Goal: Task Accomplishment & Management: Manage account settings

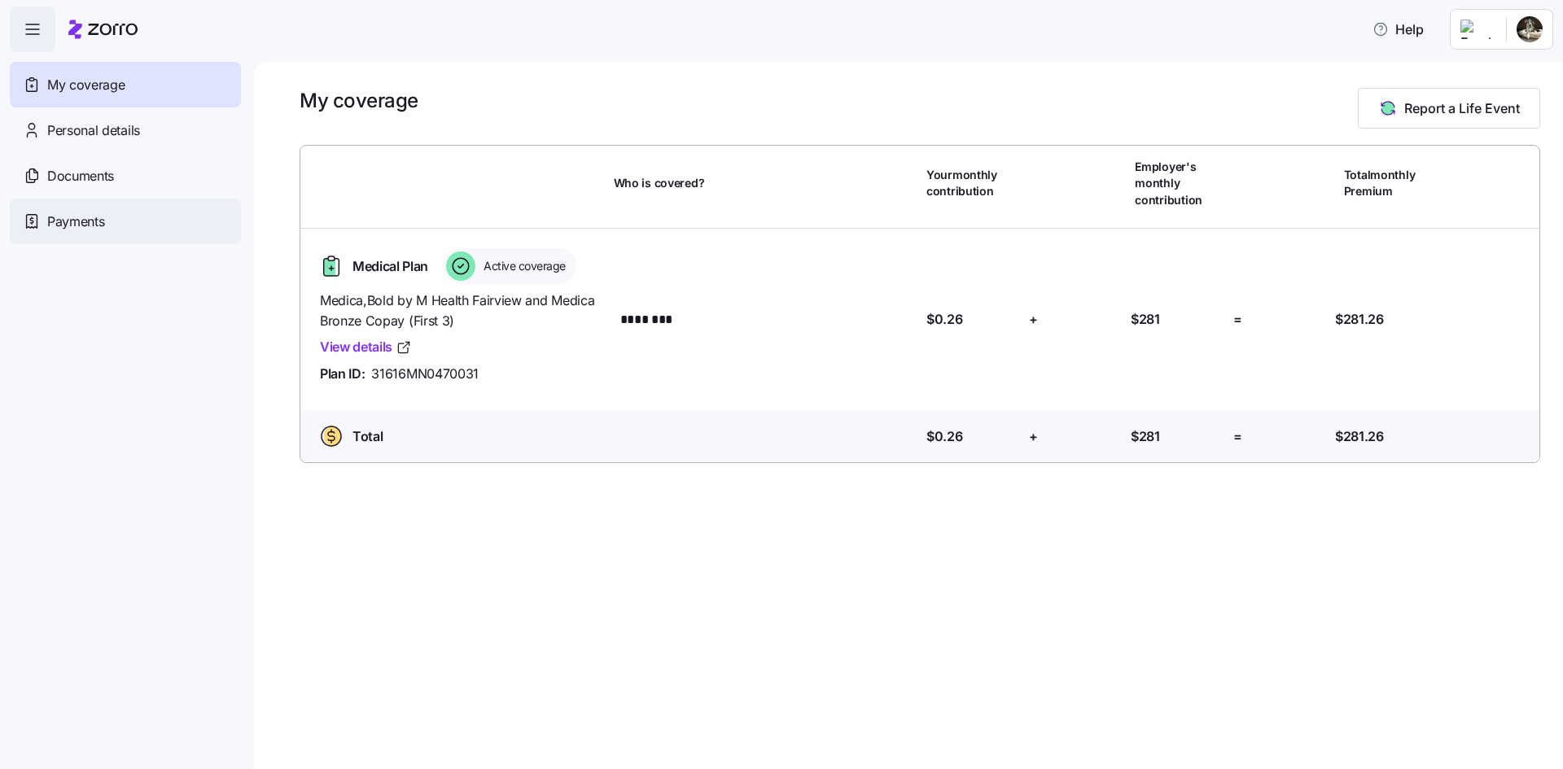
click at [114, 223] on div "Payments" at bounding box center [125, 222] width 231 height 46
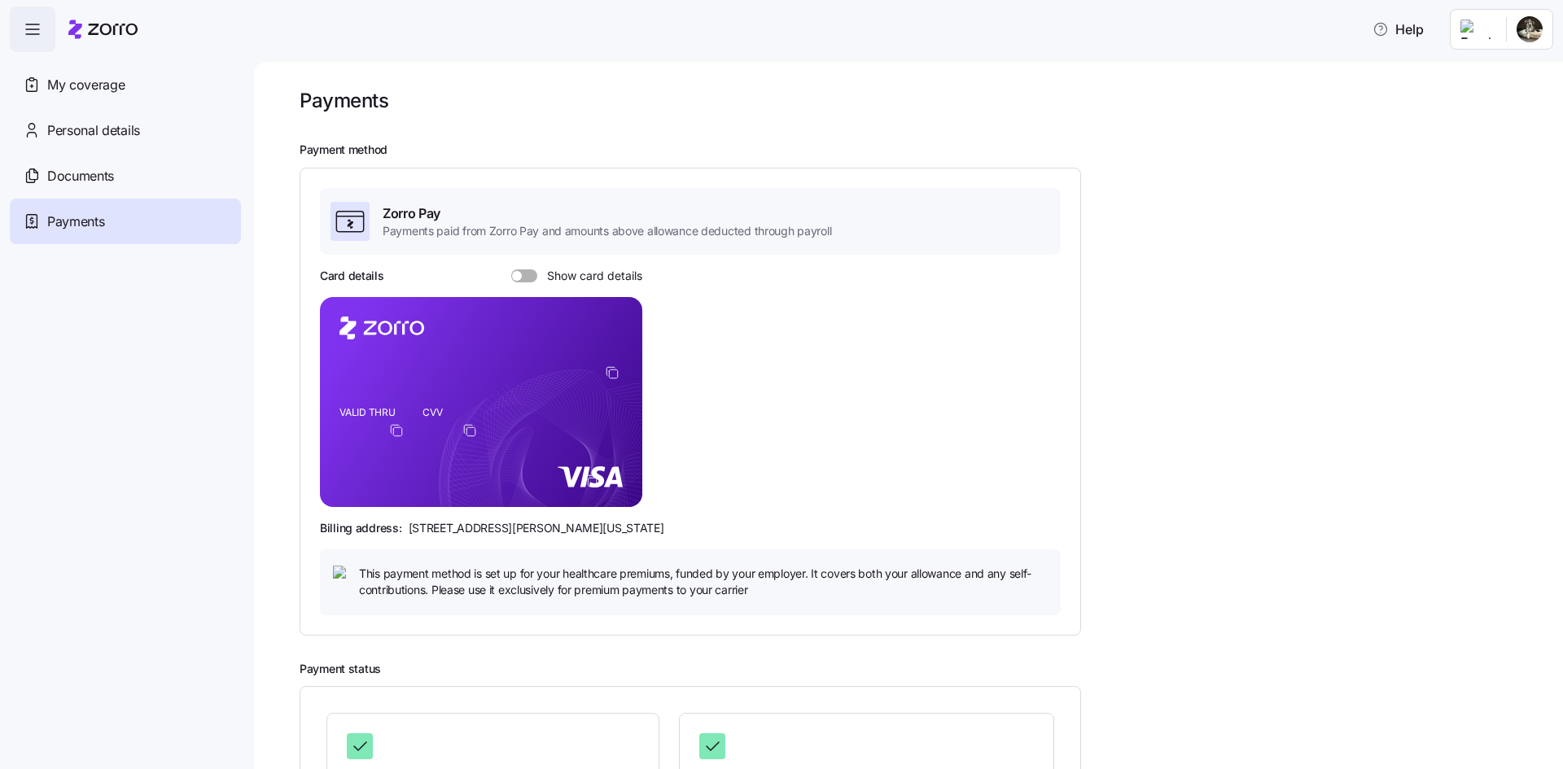
click at [627, 370] on rect at bounding box center [481, 402] width 322 height 210
click at [622, 371] on foreignobject at bounding box center [615, 376] width 20 height 20
click at [609, 373] on icon "copy-to-clipboard" at bounding box center [612, 373] width 15 height 15
click at [612, 369] on icon "copy-to-clipboard" at bounding box center [612, 373] width 15 height 15
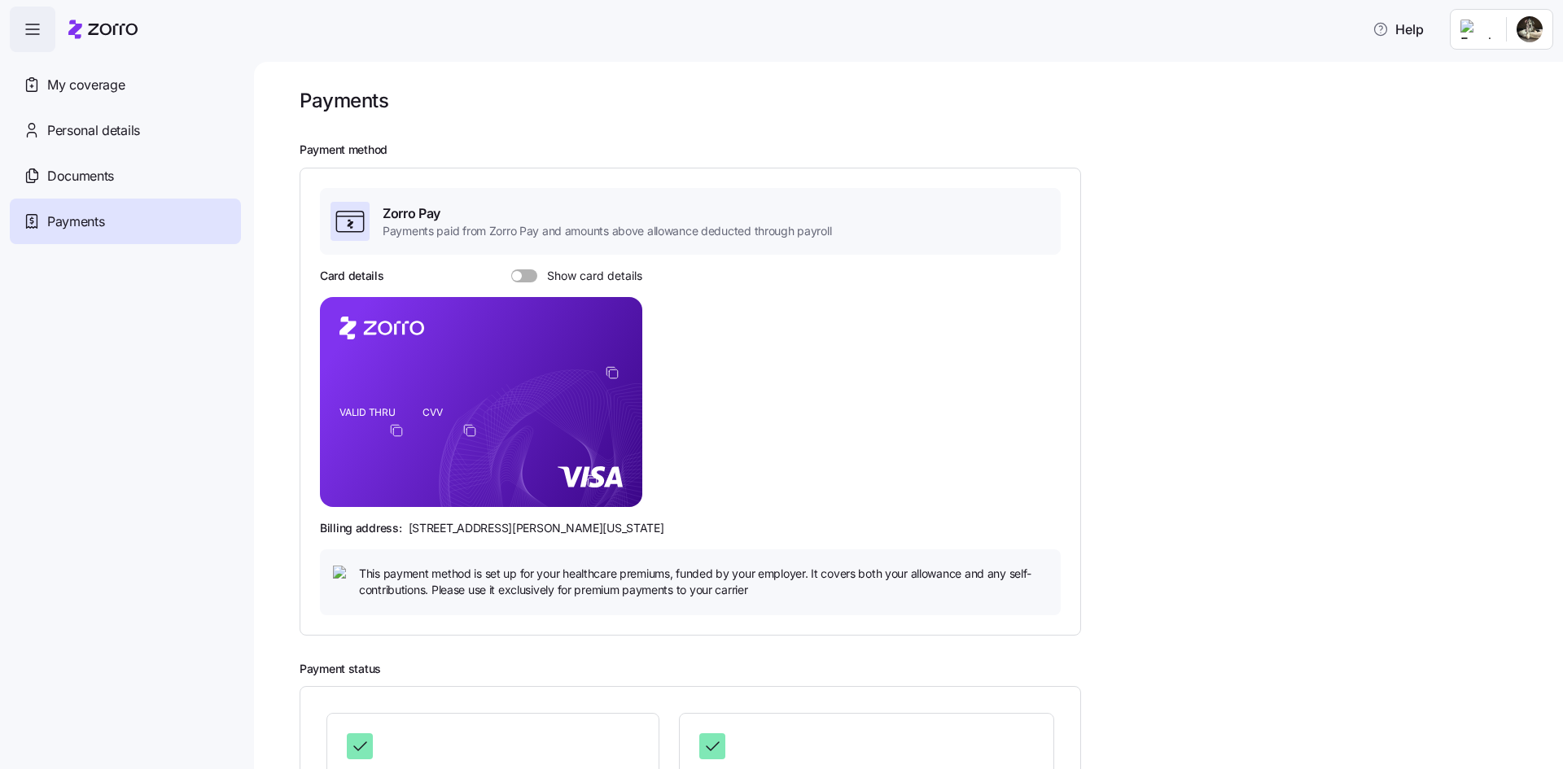
click at [527, 273] on span at bounding box center [530, 275] width 16 height 13
click at [511, 269] on input "Show card details" at bounding box center [511, 269] width 0 height 0
click at [471, 375] on icon "VALID THRU CVV" at bounding box center [481, 402] width 322 height 210
click at [445, 374] on icon "VALID THRU CVV" at bounding box center [481, 402] width 322 height 210
click at [574, 372] on rect at bounding box center [481, 402] width 322 height 210
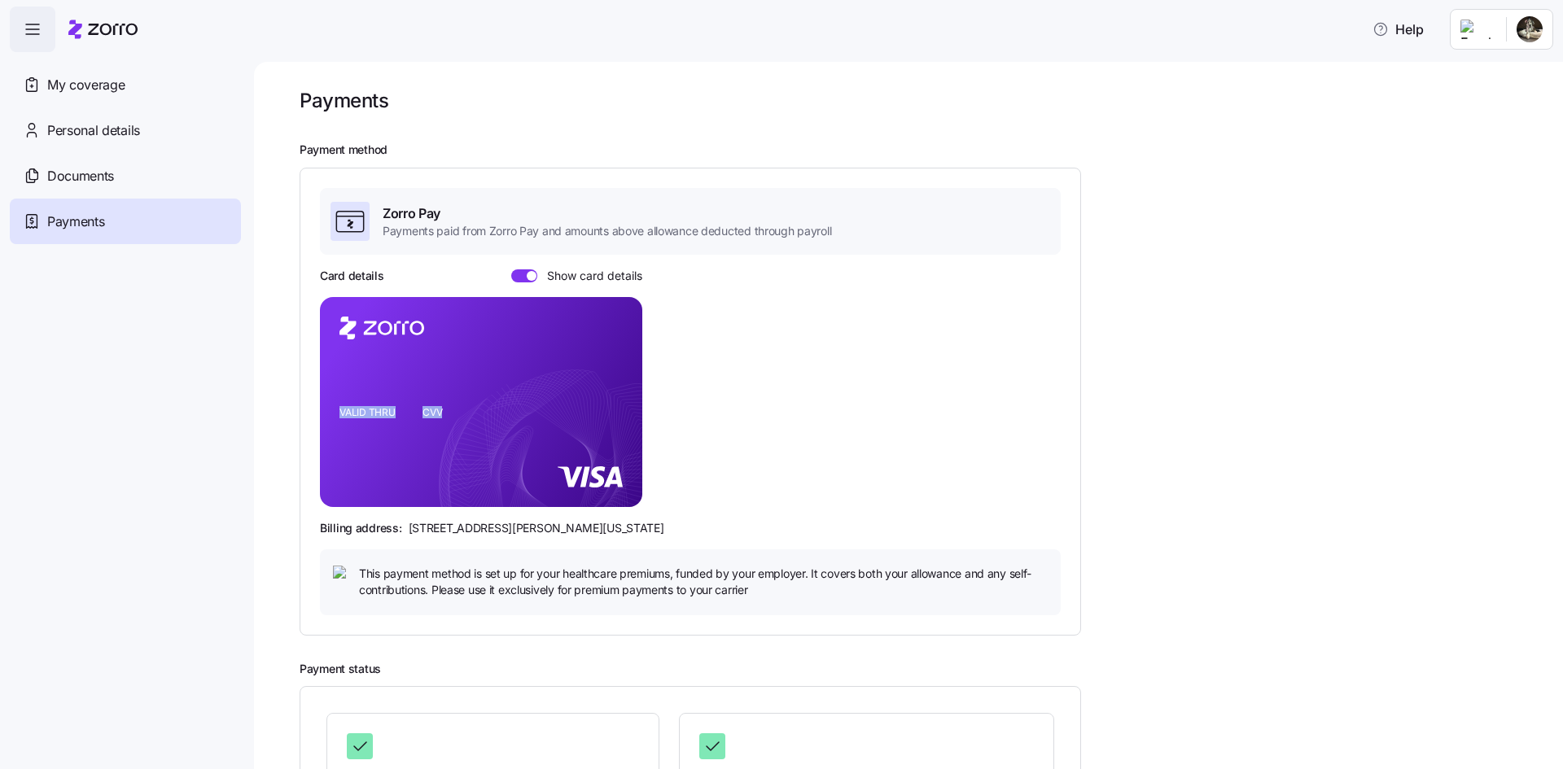
click at [480, 376] on icon "VALID THRU CVV" at bounding box center [481, 402] width 322 height 210
drag, startPoint x: 562, startPoint y: 371, endPoint x: 450, endPoint y: 376, distance: 111.6
click at [450, 376] on rect at bounding box center [481, 402] width 322 height 210
click at [447, 376] on icon "VALID THRU CVV" at bounding box center [481, 402] width 322 height 210
drag, startPoint x: 449, startPoint y: 376, endPoint x: 558, endPoint y: 379, distance: 108.3
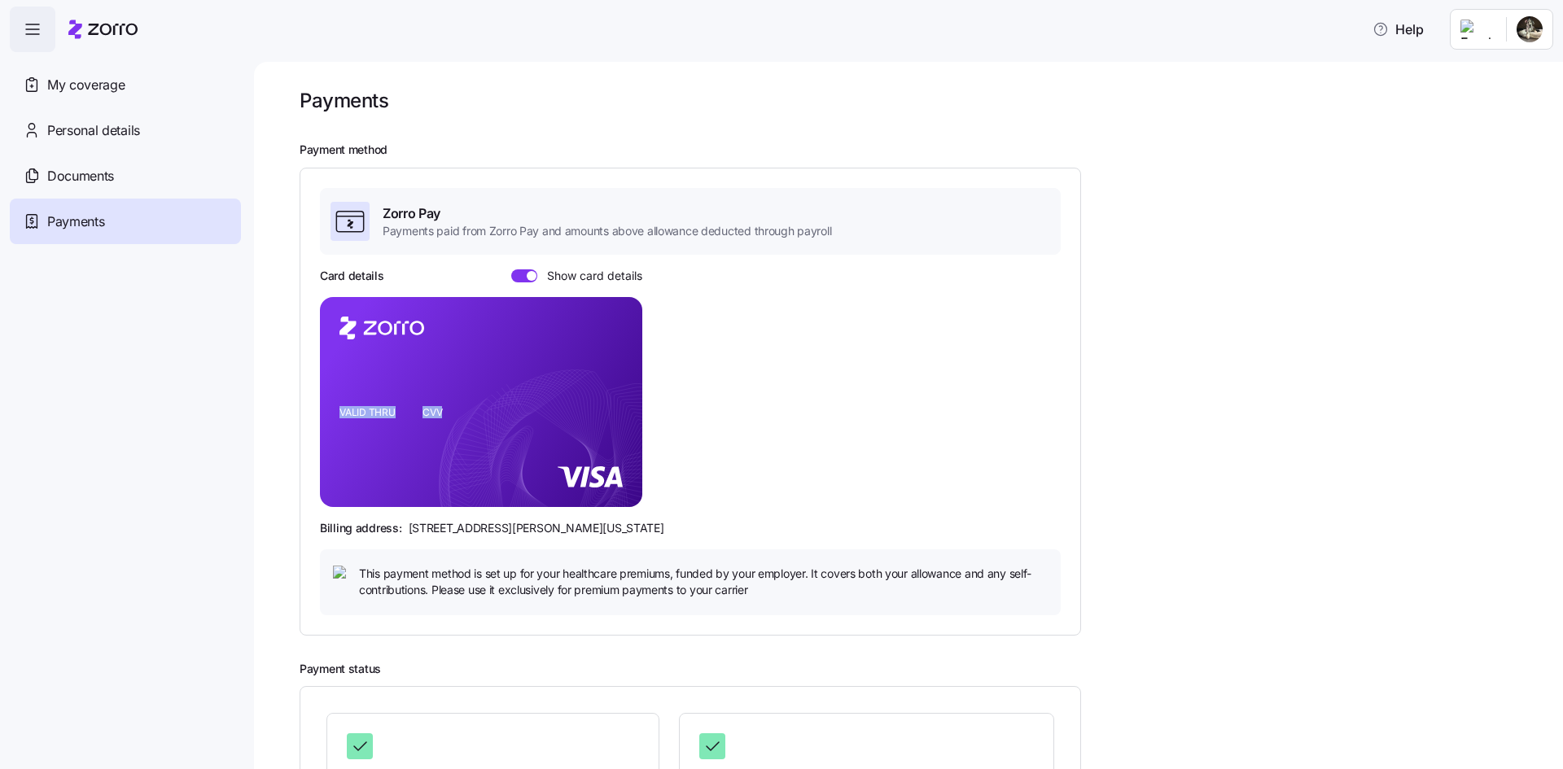
click at [558, 379] on icon "VALID THRU CVV" at bounding box center [481, 402] width 322 height 210
